Goal: Task Accomplishment & Management: Use online tool/utility

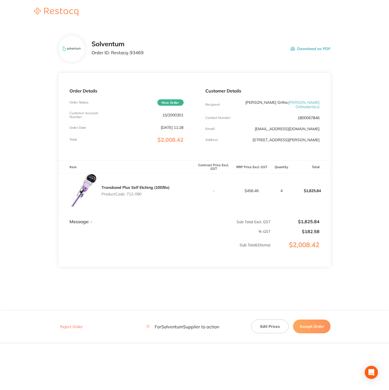
click at [312, 326] on button "Accept Order" at bounding box center [311, 327] width 37 height 14
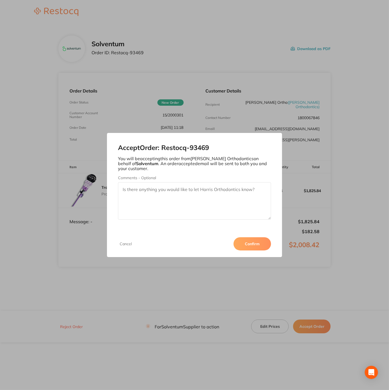
click at [255, 240] on button "Confirm" at bounding box center [251, 243] width 37 height 13
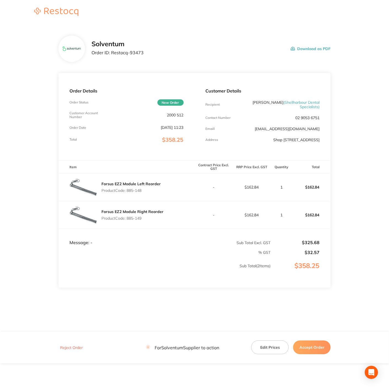
click at [311, 348] on button "Accept Order" at bounding box center [311, 348] width 37 height 14
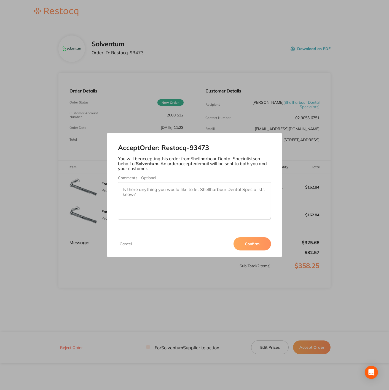
click at [257, 249] on button "Confirm" at bounding box center [251, 243] width 37 height 13
